Goal: Task Accomplishment & Management: Manage account settings

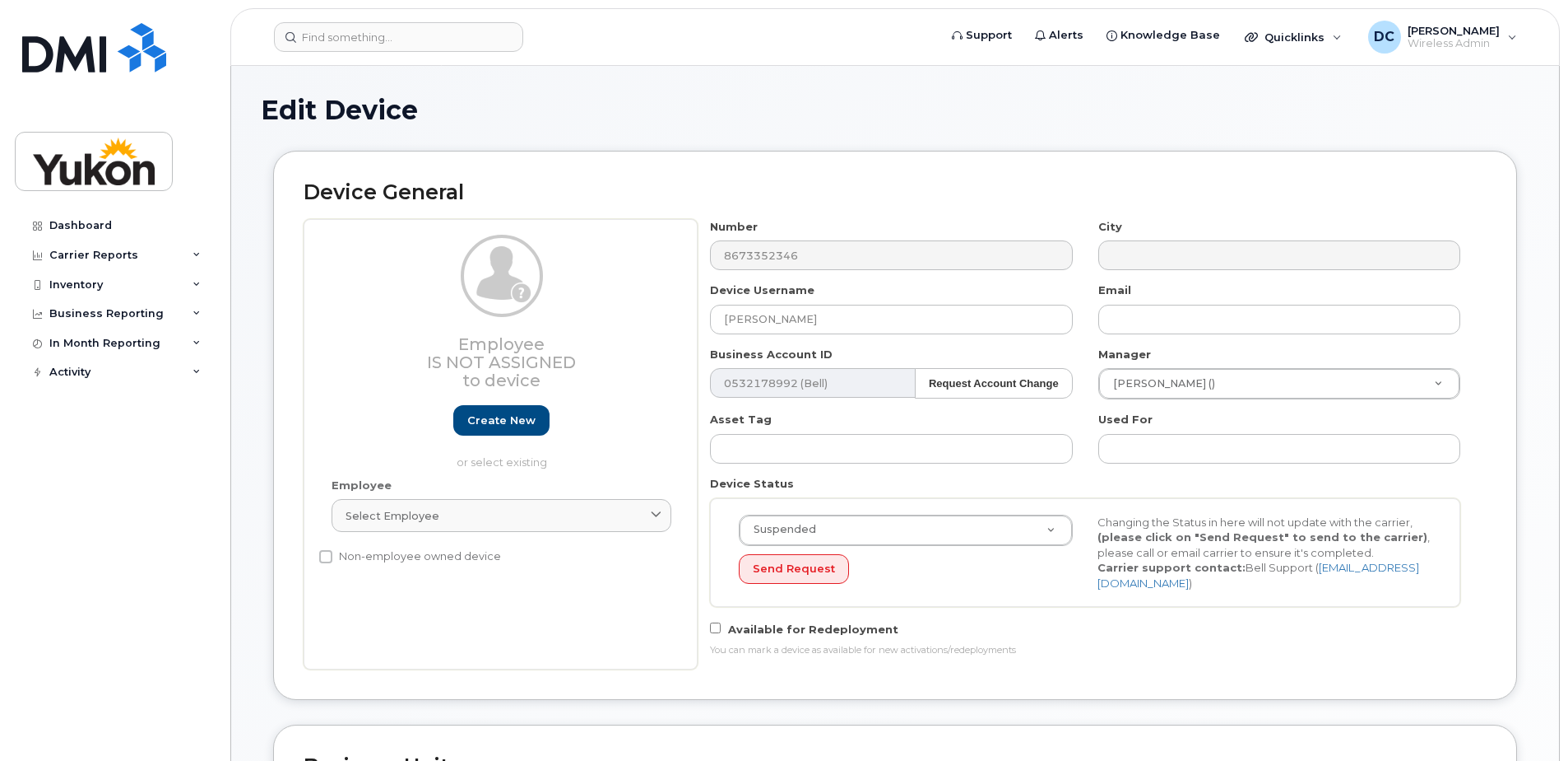
select select "33497702"
select select "33497282"
select select "33507478"
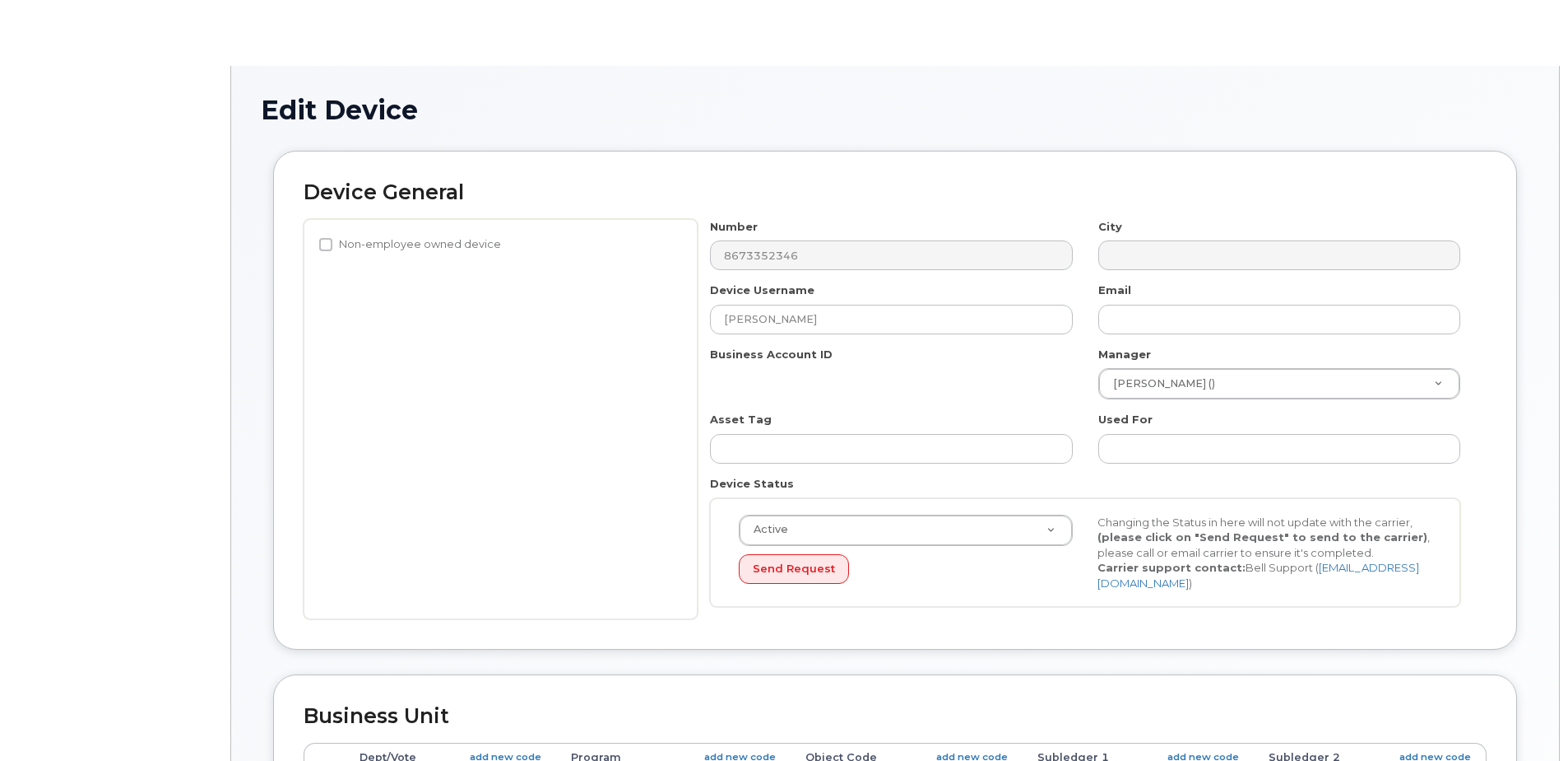
select select "33497702"
select select "33497282"
select select "33507478"
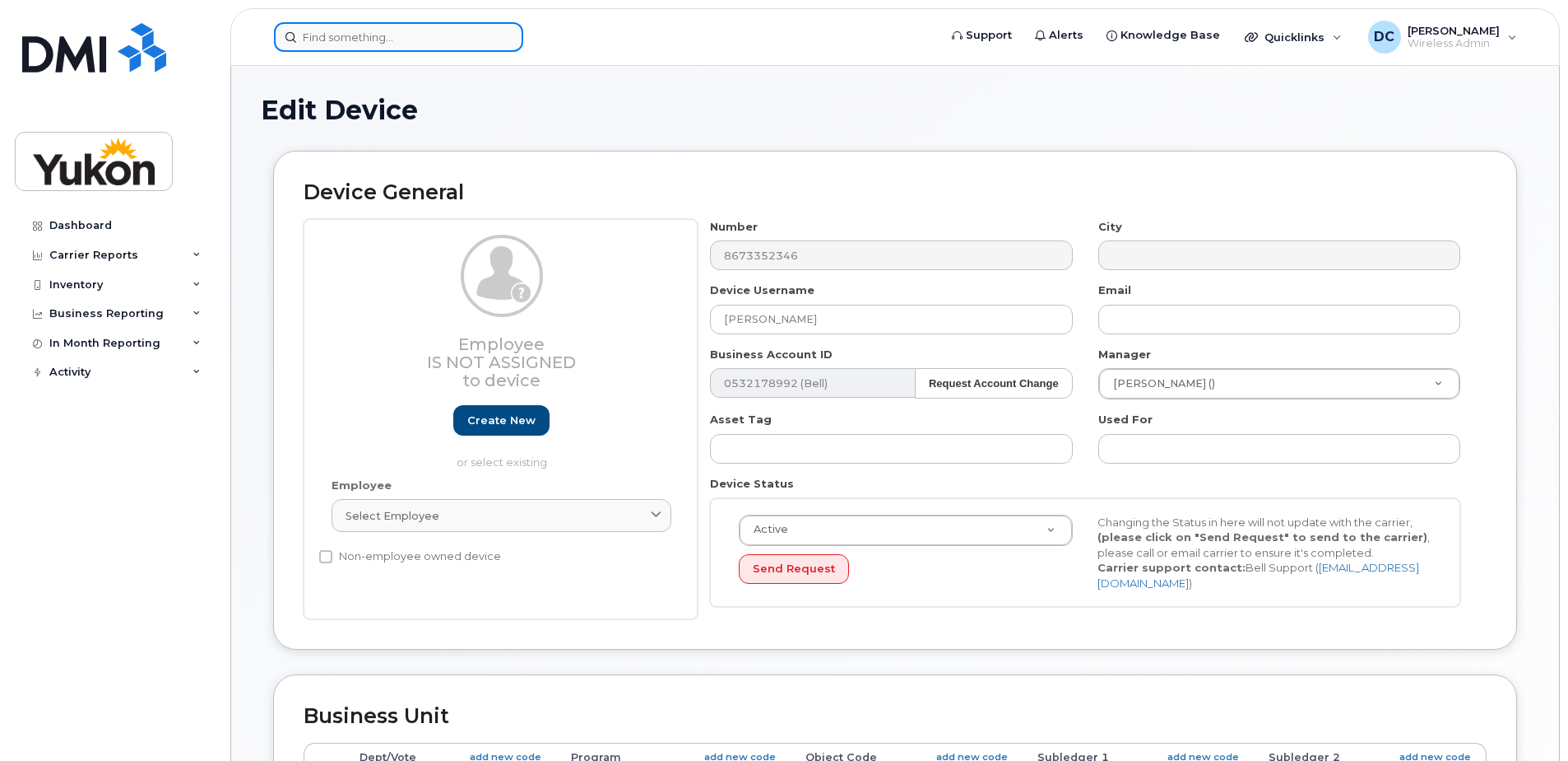
click at [421, 37] on input at bounding box center [398, 36] width 249 height 29
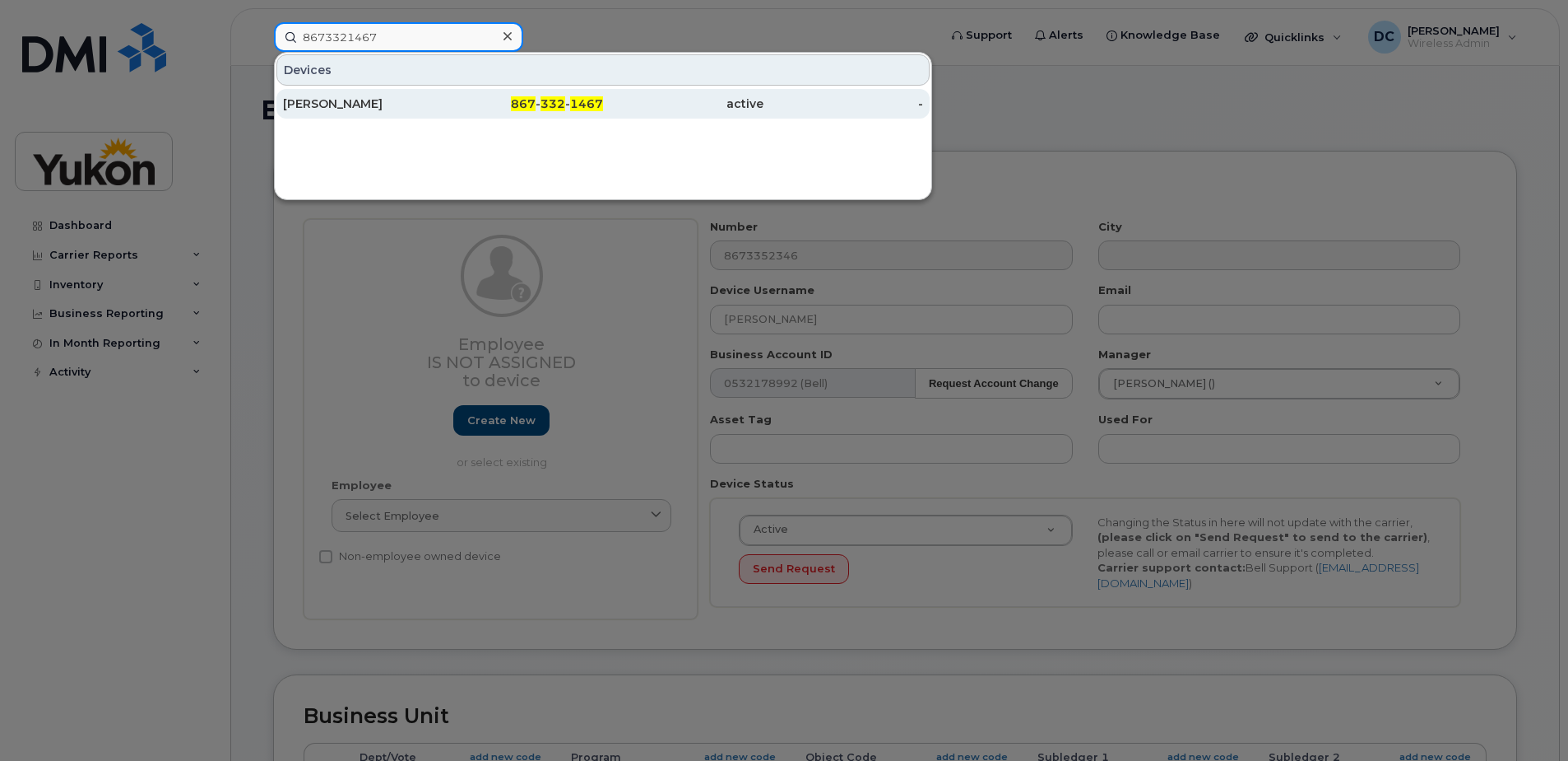
type input "8673321467"
click at [416, 113] on div "Alison Callaghan" at bounding box center [363, 103] width 161 height 29
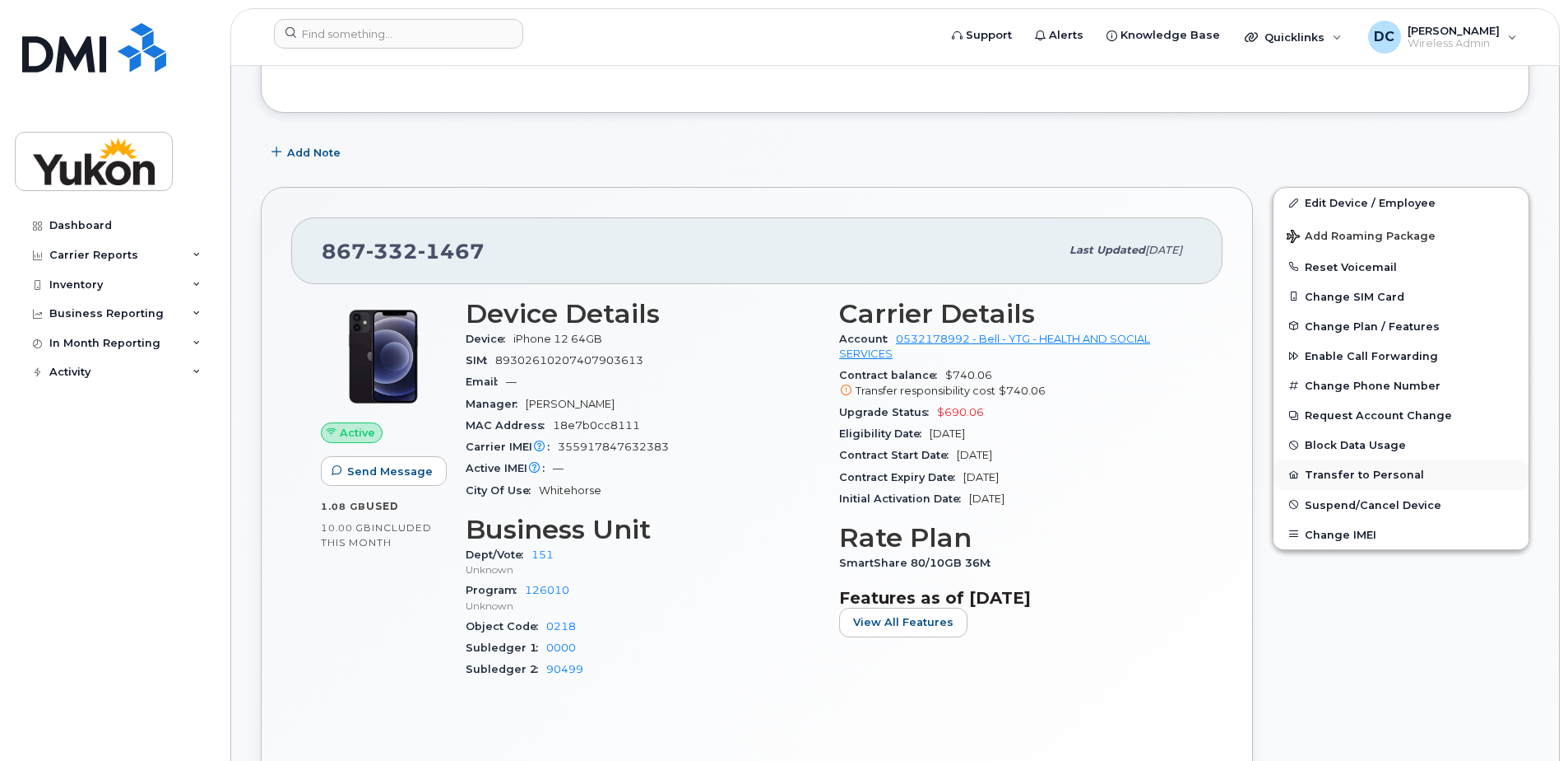
scroll to position [82, 0]
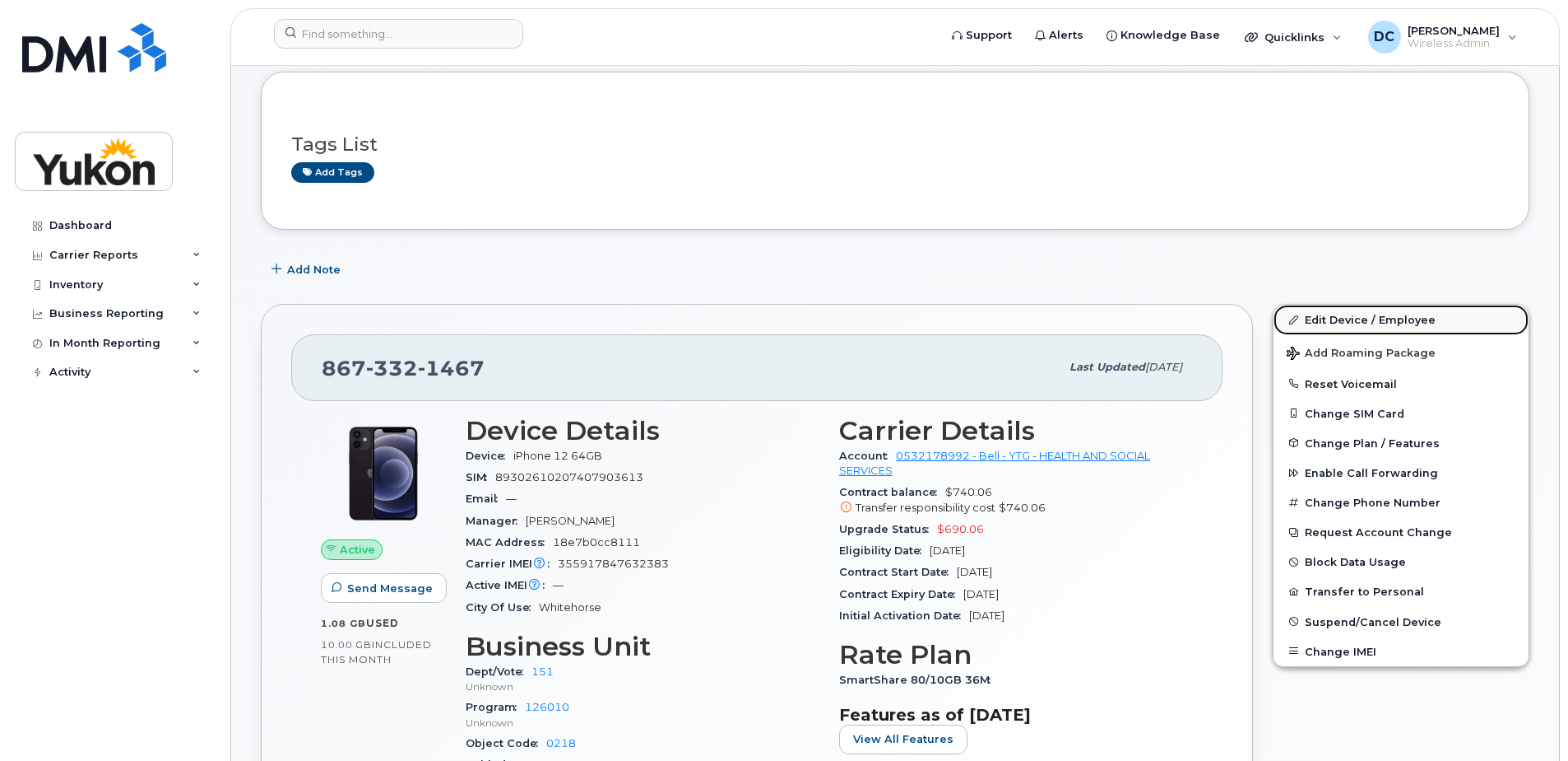
click at [1383, 318] on link "Edit Device / Employee" at bounding box center [1401, 319] width 255 height 29
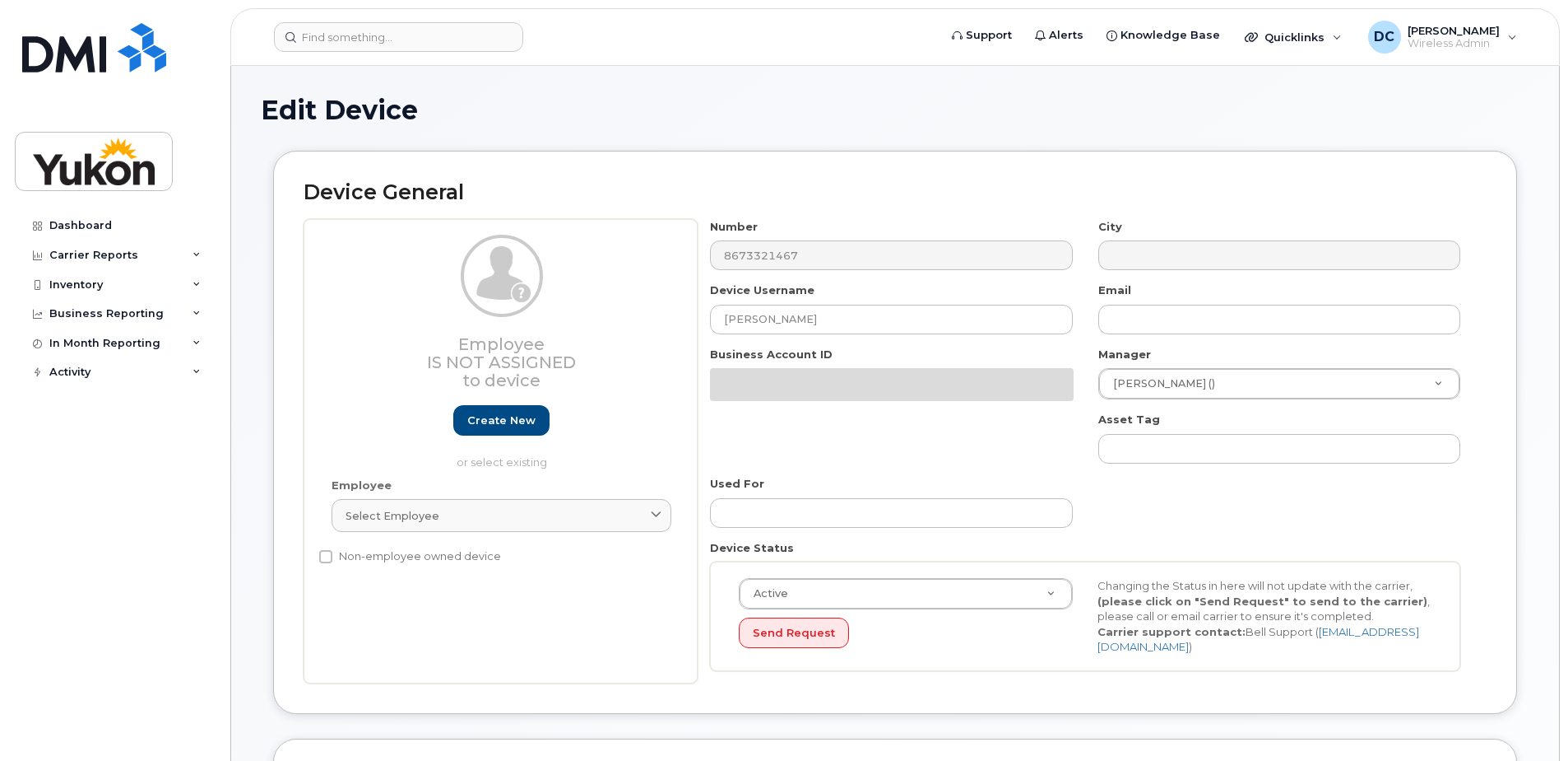
select select "33497702"
select select "33497282"
select select "33497705"
